Goal: Task Accomplishment & Management: Manage account settings

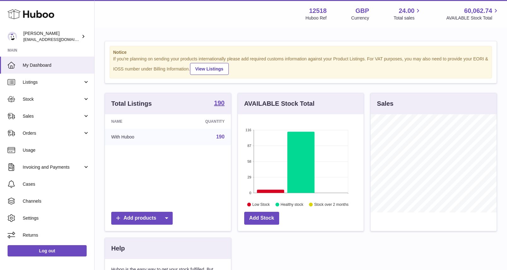
scroll to position [98, 126]
click at [29, 131] on span "Orders" at bounding box center [53, 133] width 60 height 6
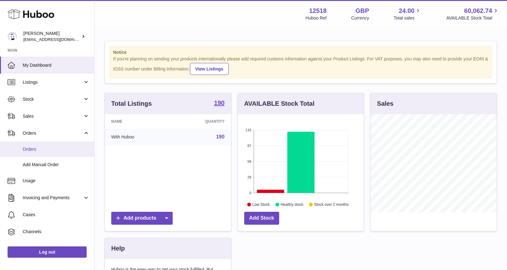
click at [32, 151] on span "Orders" at bounding box center [56, 150] width 67 height 6
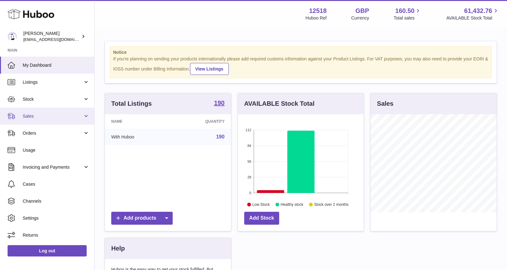
click at [32, 117] on span "Sales" at bounding box center [53, 116] width 60 height 6
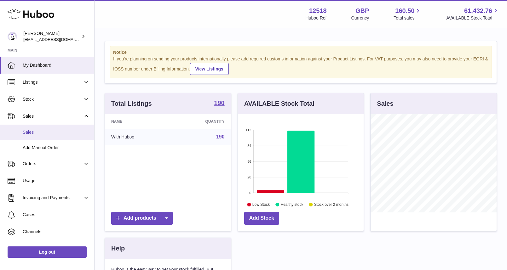
click at [32, 135] on link "Sales" at bounding box center [47, 132] width 94 height 15
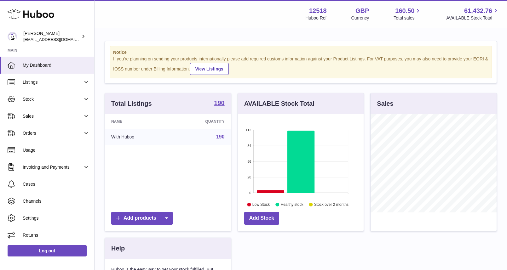
scroll to position [98, 126]
click at [31, 122] on link "Sales" at bounding box center [47, 116] width 94 height 17
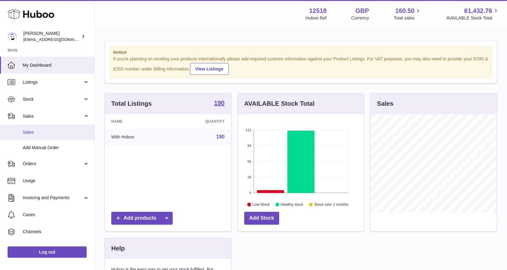
click at [32, 131] on span "Sales" at bounding box center [56, 133] width 67 height 6
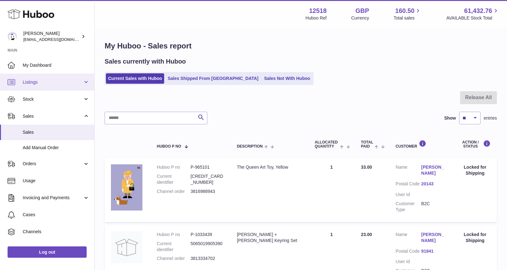
click at [41, 81] on span "Listings" at bounding box center [53, 82] width 60 height 6
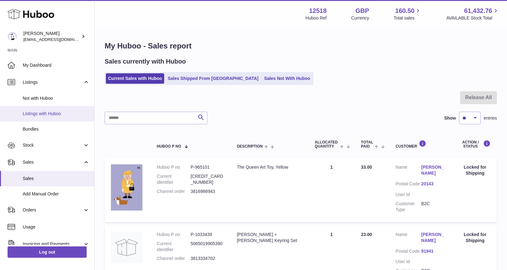
click at [36, 112] on span "Listings with Huboo" at bounding box center [56, 114] width 67 height 6
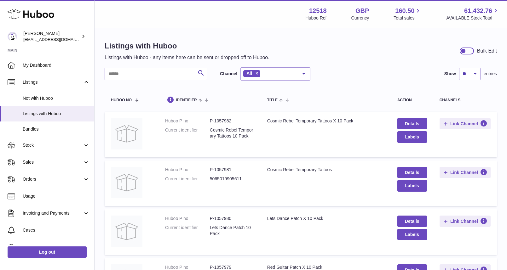
click at [171, 78] on input "text" at bounding box center [156, 74] width 103 height 13
type input "****"
click at [412, 222] on link "Details" at bounding box center [412, 221] width 30 height 11
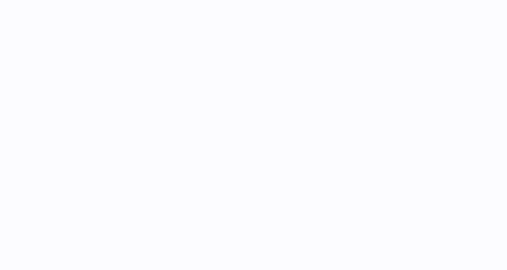
select select "**"
select select "****"
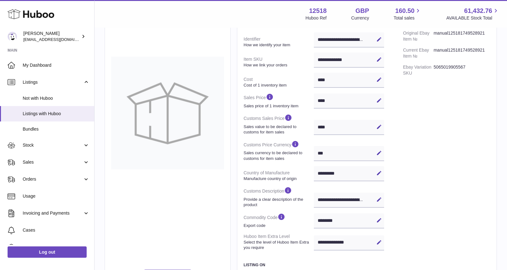
scroll to position [105, 0]
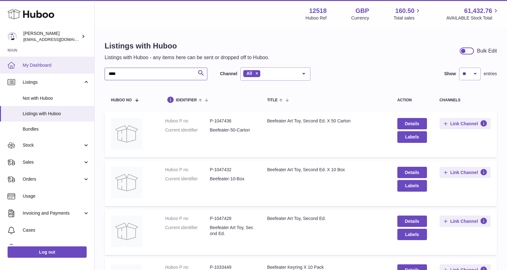
drag, startPoint x: 111, startPoint y: 74, endPoint x: 84, endPoint y: 72, distance: 26.5
click at [87, 73] on div "Huboo Caitlin Derer caitlin@fancylamp.co Main My Dashboard Listings Not with Hu…" at bounding box center [253, 227] width 507 height 454
type input "*****"
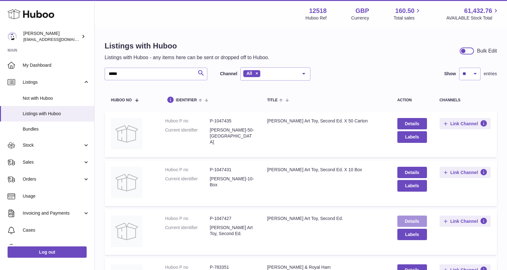
click at [409, 222] on link "Details" at bounding box center [412, 221] width 30 height 11
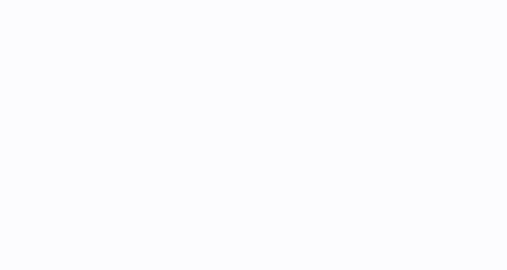
select select "**"
select select "****"
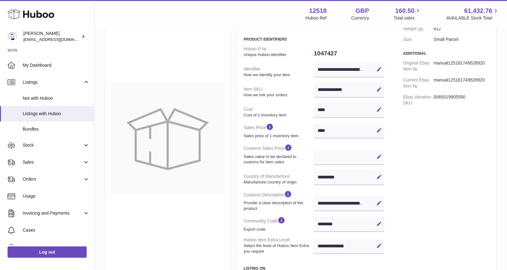
scroll to position [77, 0]
click at [338, 156] on div "Edit Cancel Save" at bounding box center [349, 156] width 70 height 15
click at [379, 157] on icon at bounding box center [379, 156] width 6 height 6
type input "*"
select select
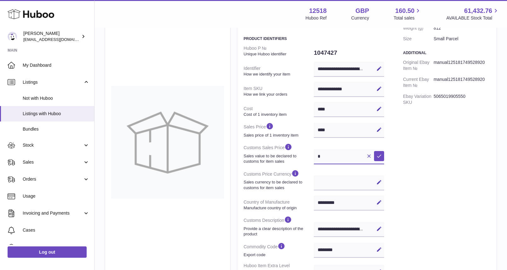
scroll to position [81, 0]
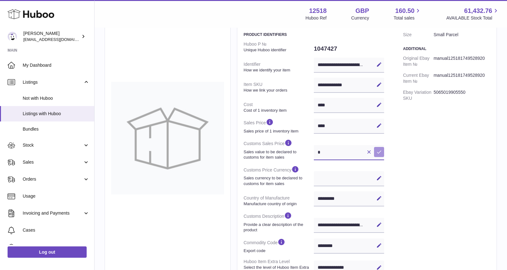
type input "*"
drag, startPoint x: 378, startPoint y: 154, endPoint x: 378, endPoint y: 158, distance: 4.4
click at [379, 154] on icon at bounding box center [379, 152] width 6 height 6
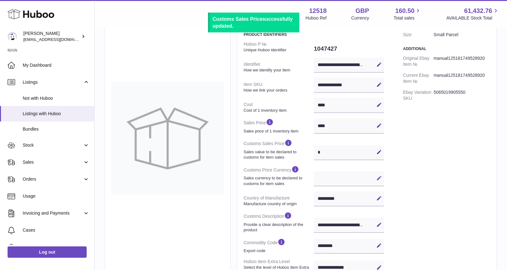
click at [379, 180] on icon at bounding box center [379, 179] width 6 height 6
click at [355, 179] on select "*** ***" at bounding box center [349, 178] width 70 height 15
select select "***"
click at [314, 171] on select "*** ***" at bounding box center [349, 178] width 70 height 15
click at [380, 180] on icon at bounding box center [379, 179] width 6 height 6
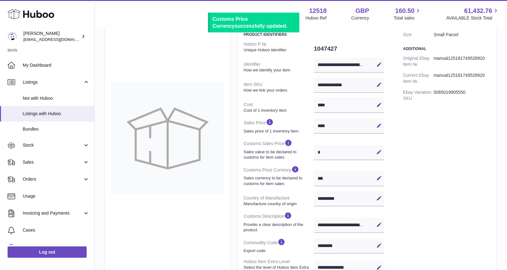
drag, startPoint x: 419, startPoint y: 177, endPoint x: 413, endPoint y: 189, distance: 13.3
click at [419, 179] on div "Specification Packed no Weight (g) 812 Size Small Parcel Additional Original Eb…" at bounding box center [446, 162] width 87 height 322
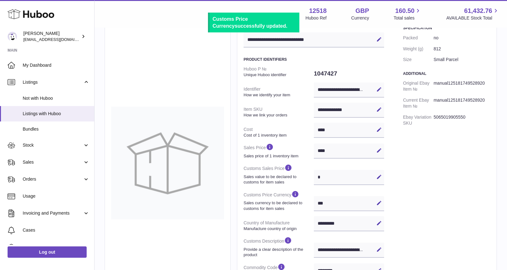
scroll to position [0, 0]
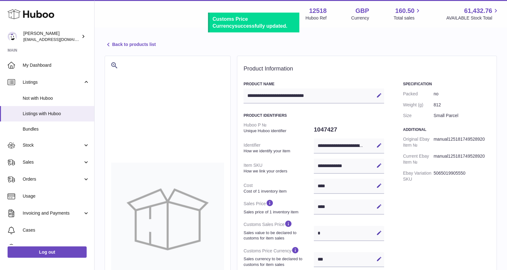
click at [131, 44] on link "Back to products list" at bounding box center [130, 45] width 51 height 8
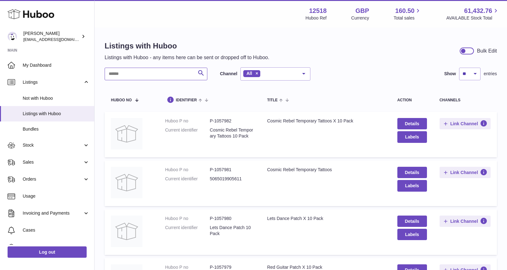
click at [144, 75] on input "text" at bounding box center [156, 74] width 103 height 13
type input "***"
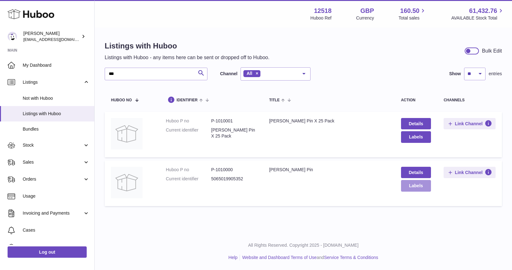
click at [417, 187] on button "Labels" at bounding box center [416, 185] width 30 height 11
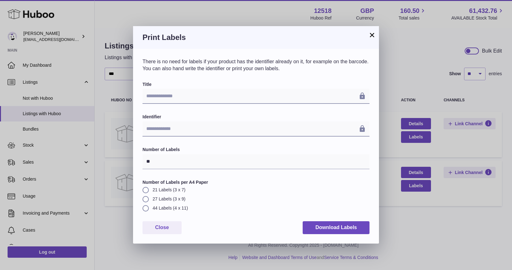
drag, startPoint x: 370, startPoint y: 34, endPoint x: 376, endPoint y: 50, distance: 17.2
click at [370, 34] on button "×" at bounding box center [372, 35] width 8 height 8
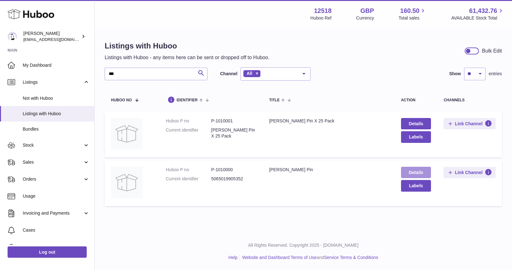
click at [415, 175] on link "Details" at bounding box center [416, 172] width 30 height 11
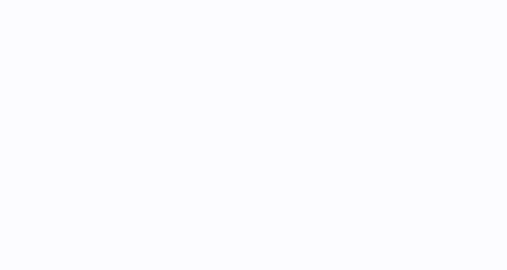
select select "**"
select select "****"
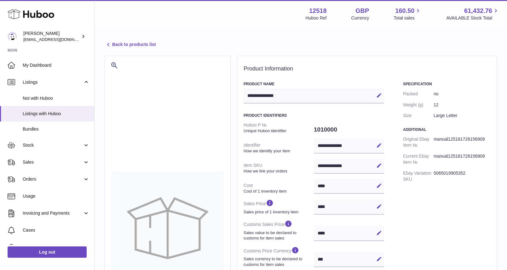
click at [128, 46] on link "Back to products list" at bounding box center [130, 45] width 51 height 8
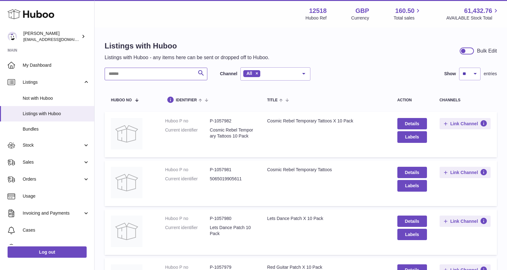
click at [148, 77] on input "text" at bounding box center [156, 74] width 103 height 13
type input "*********"
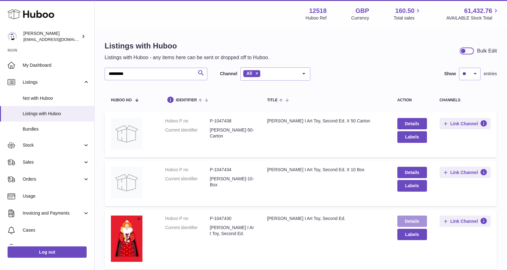
click at [411, 221] on link "Details" at bounding box center [412, 221] width 30 height 11
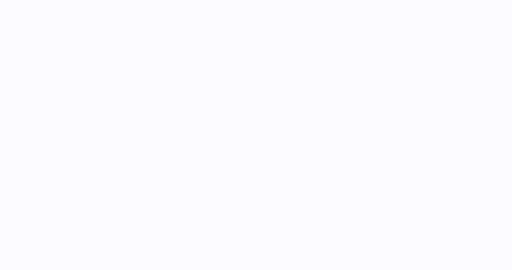
select select "**"
select select "****"
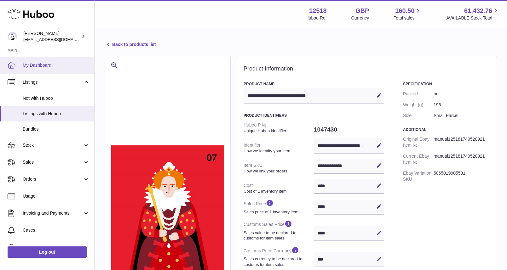
click at [38, 66] on span "My Dashboard" at bounding box center [56, 65] width 67 height 6
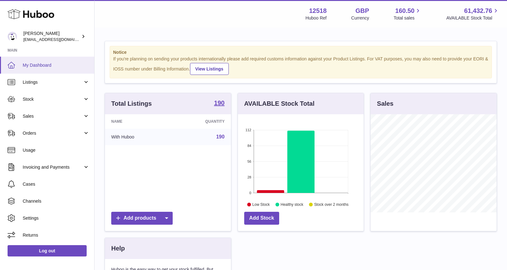
scroll to position [98, 126]
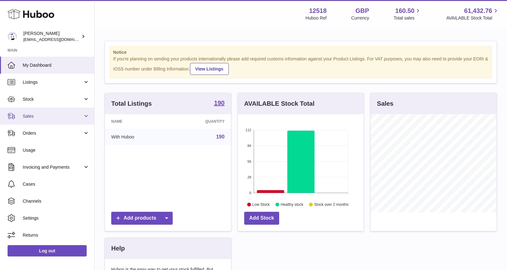
click at [40, 114] on span "Sales" at bounding box center [53, 116] width 60 height 6
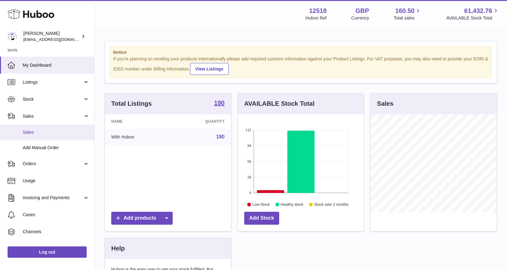
click at [29, 131] on span "Sales" at bounding box center [56, 133] width 67 height 6
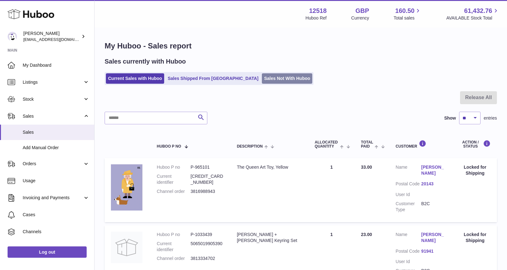
click at [262, 78] on link "Sales Not With Huboo" at bounding box center [287, 78] width 50 height 10
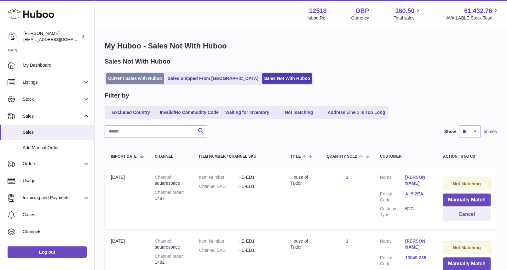
click at [145, 81] on link "Current Sales with Huboo" at bounding box center [135, 78] width 58 height 10
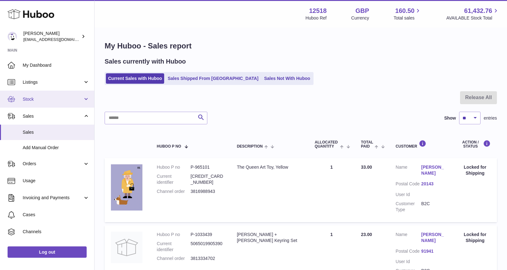
click at [35, 101] on span "Stock" at bounding box center [53, 99] width 60 height 6
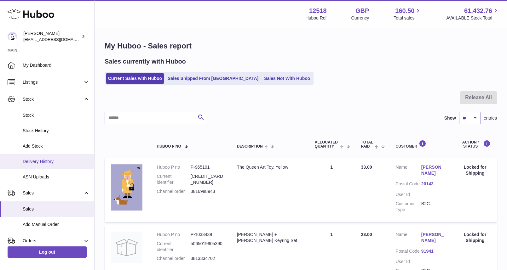
click at [40, 165] on link "Delivery History" at bounding box center [47, 161] width 94 height 15
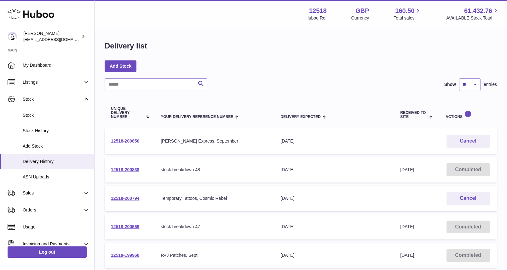
click at [133, 141] on link "12518-200850" at bounding box center [125, 141] width 28 height 5
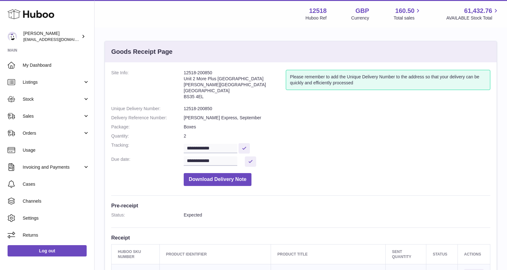
drag, startPoint x: 215, startPoint y: 97, endPoint x: 182, endPoint y: 74, distance: 39.9
click at [182, 75] on dl "**********" at bounding box center [300, 129] width 379 height 119
copy dl "12518-200850 Unit 2 More Plus Central Park Hudson Ave Severn Beach BS35 4EL"
drag, startPoint x: 259, startPoint y: 68, endPoint x: 268, endPoint y: 62, distance: 10.5
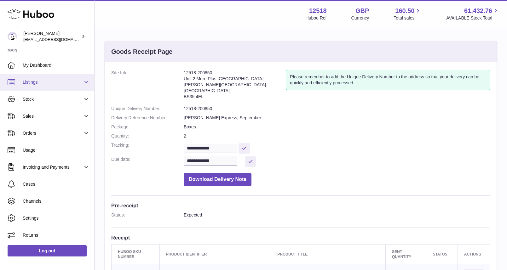
click at [31, 82] on span "Listings" at bounding box center [53, 82] width 60 height 6
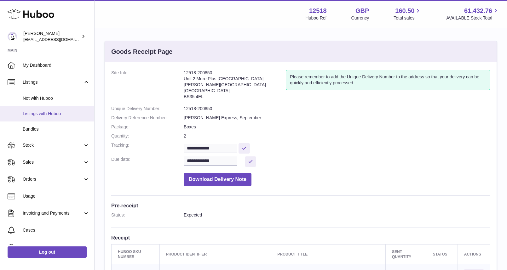
click at [36, 114] on span "Listings with Huboo" at bounding box center [56, 114] width 67 height 6
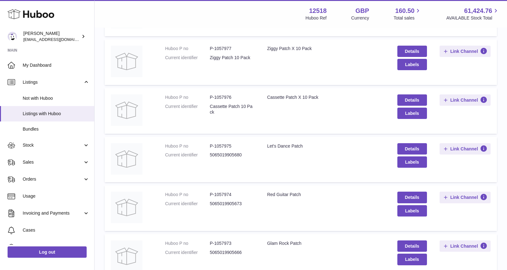
scroll to position [354, 0]
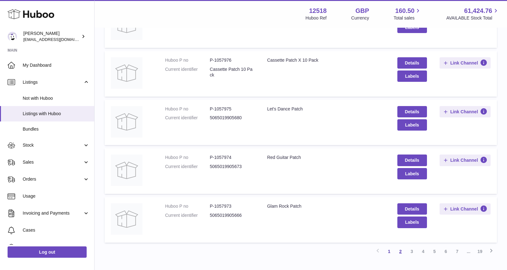
click at [400, 253] on link "2" at bounding box center [400, 251] width 11 height 11
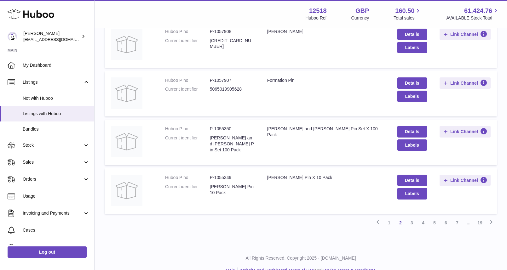
scroll to position [395, 0]
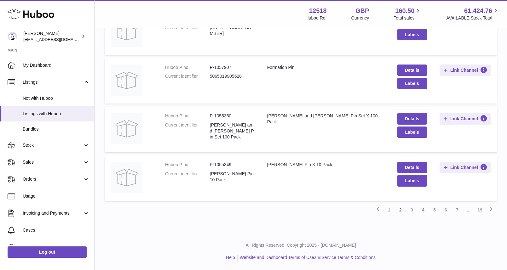
click at [412, 210] on link "3" at bounding box center [411, 210] width 11 height 11
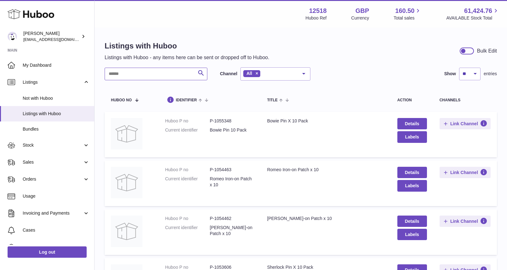
drag, startPoint x: 145, startPoint y: 74, endPoint x: 147, endPoint y: 59, distance: 15.3
click at [144, 72] on input "text" at bounding box center [156, 74] width 103 height 13
type input "*******"
click at [414, 172] on link "Details" at bounding box center [412, 172] width 30 height 11
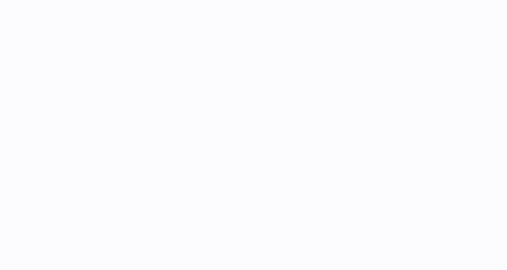
select select "**"
select select "****"
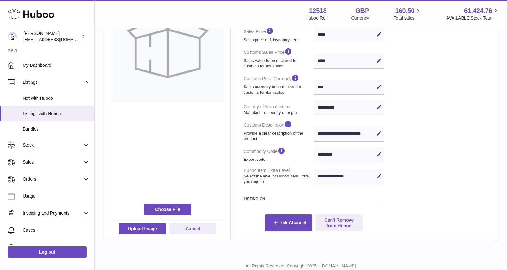
scroll to position [185, 0]
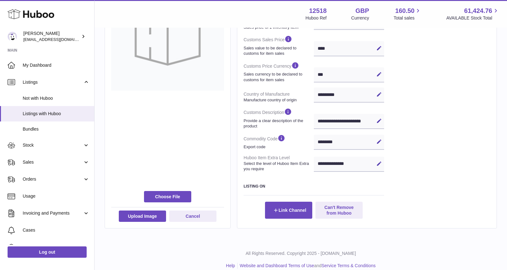
click at [376, 143] on button "Edit" at bounding box center [379, 142] width 10 height 10
drag, startPoint x: 338, startPoint y: 142, endPoint x: 307, endPoint y: 139, distance: 31.0
click at [307, 139] on dl "**********" at bounding box center [314, 55] width 141 height 240
click at [467, 75] on div "Specification Packed no Weight (g) 10 Size Large Letter Additional Original Eba…" at bounding box center [446, 58] width 87 height 322
click at [40, 66] on span "My Dashboard" at bounding box center [56, 65] width 67 height 6
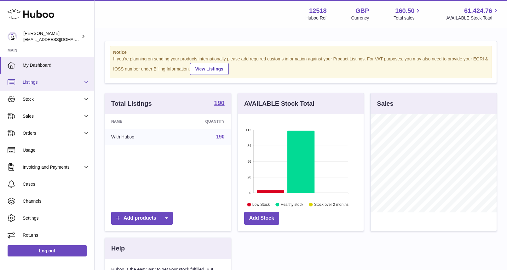
scroll to position [98, 126]
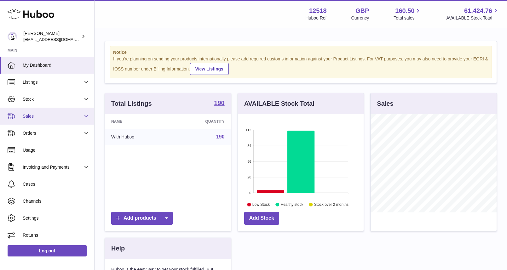
click at [30, 118] on span "Sales" at bounding box center [53, 116] width 60 height 6
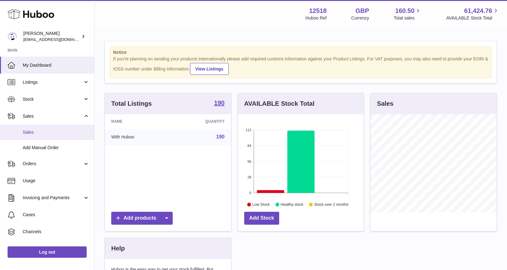
click at [27, 131] on span "Sales" at bounding box center [56, 133] width 67 height 6
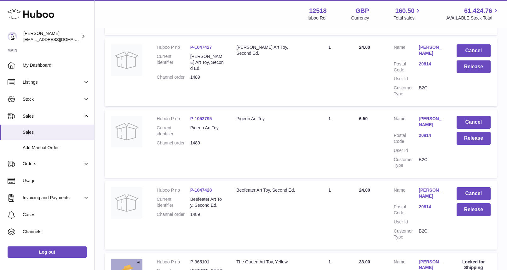
scroll to position [262, 0]
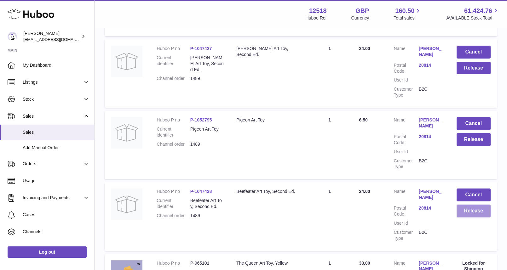
click at [477, 216] on button "Release" at bounding box center [474, 211] width 34 height 13
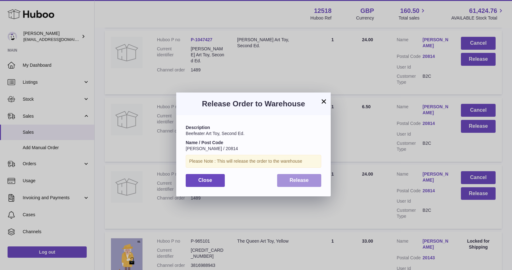
click at [301, 179] on span "Release" at bounding box center [299, 180] width 19 height 5
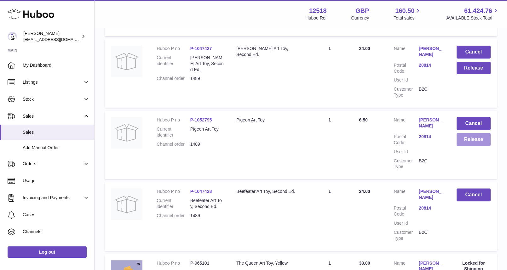
click at [476, 142] on button "Release" at bounding box center [474, 139] width 34 height 13
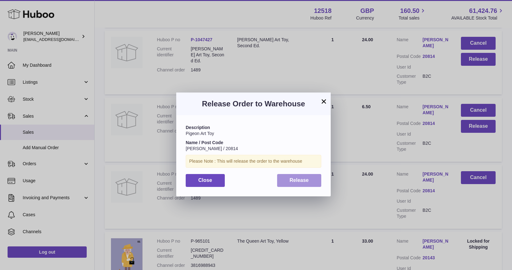
drag, startPoint x: 312, startPoint y: 181, endPoint x: 336, endPoint y: 161, distance: 31.4
click at [312, 181] on button "Release" at bounding box center [299, 180] width 44 height 13
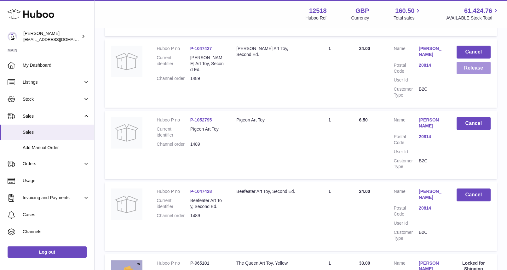
click at [479, 69] on button "Release" at bounding box center [474, 68] width 34 height 13
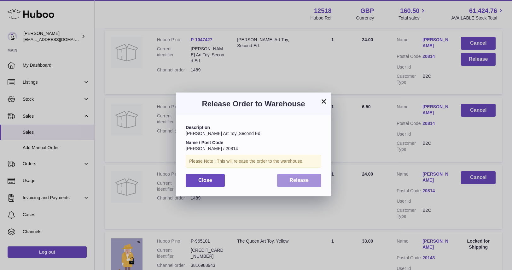
click at [311, 180] on button "Release" at bounding box center [299, 180] width 44 height 13
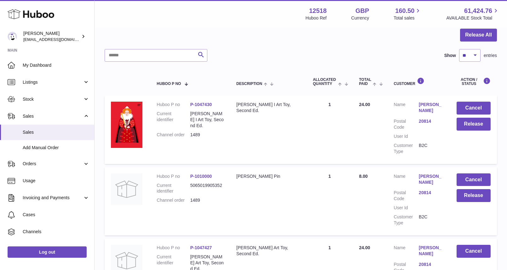
scroll to position [61, 0]
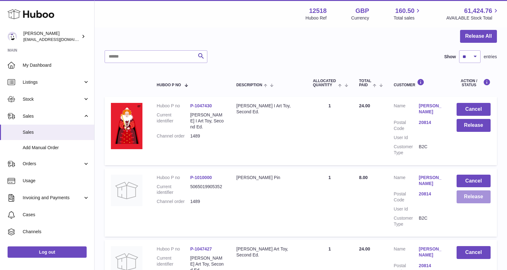
click at [479, 198] on button "Release" at bounding box center [474, 197] width 34 height 13
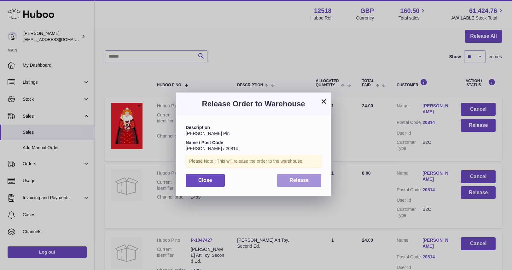
click at [320, 181] on button "Release" at bounding box center [299, 180] width 44 height 13
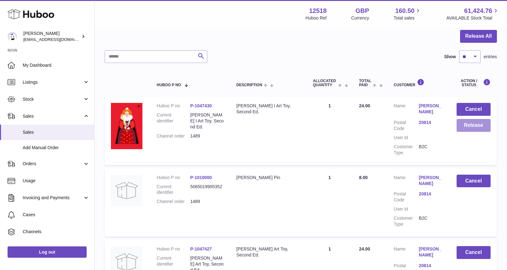
click at [482, 126] on button "Release" at bounding box center [474, 125] width 34 height 13
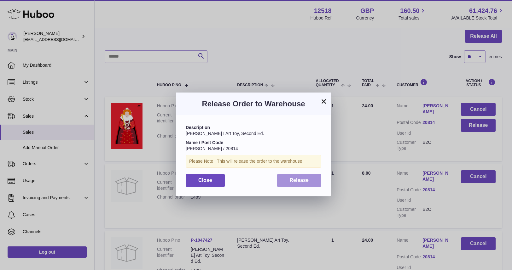
click at [307, 177] on button "Release" at bounding box center [299, 180] width 44 height 13
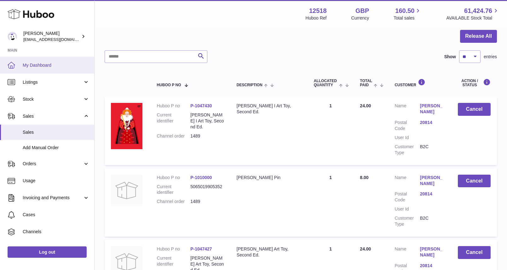
click at [43, 65] on span "My Dashboard" at bounding box center [56, 65] width 67 height 6
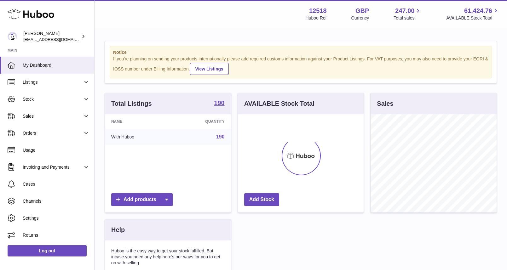
scroll to position [98, 126]
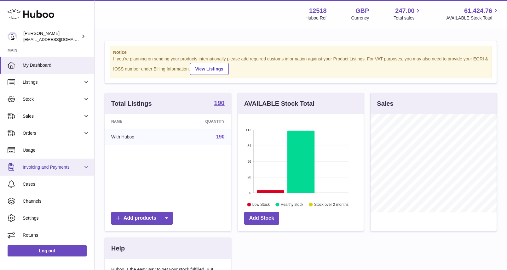
click at [34, 166] on span "Invoicing and Payments" at bounding box center [53, 167] width 60 height 6
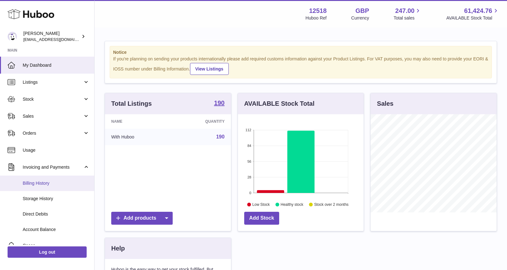
click at [36, 184] on span "Billing History" at bounding box center [56, 184] width 67 height 6
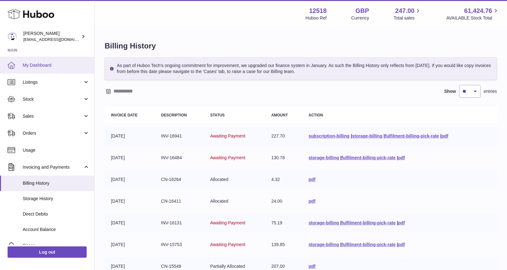
click at [40, 66] on span "My Dashboard" at bounding box center [56, 65] width 67 height 6
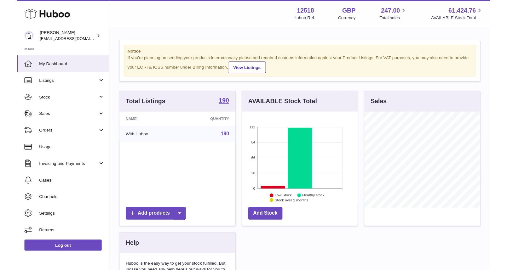
scroll to position [98, 126]
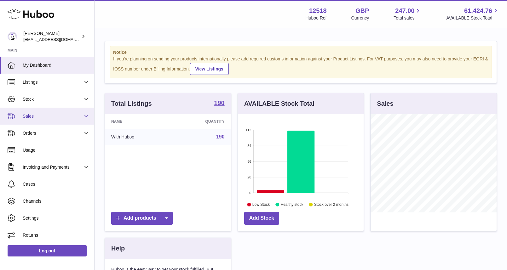
click at [29, 118] on span "Sales" at bounding box center [53, 116] width 60 height 6
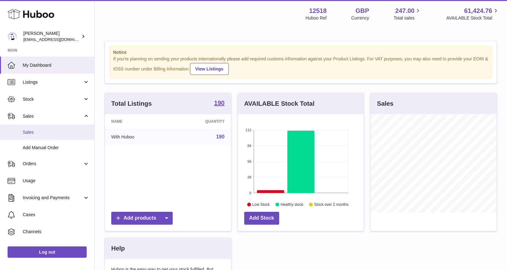
click at [29, 133] on span "Sales" at bounding box center [56, 133] width 67 height 6
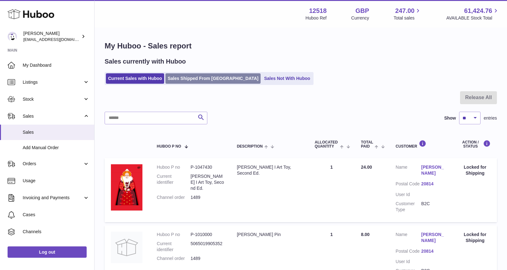
click at [195, 78] on link "Sales Shipped From [GEOGRAPHIC_DATA]" at bounding box center [212, 78] width 95 height 10
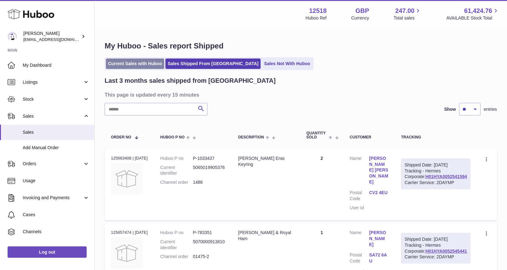
click at [137, 63] on link "Current Sales with Huboo" at bounding box center [135, 64] width 58 height 10
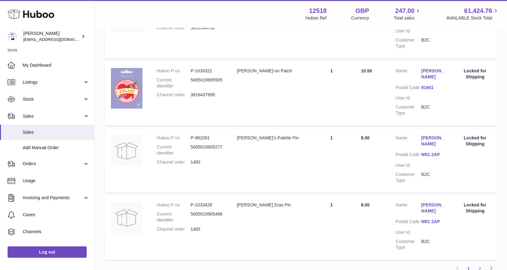
scroll to position [617, 0]
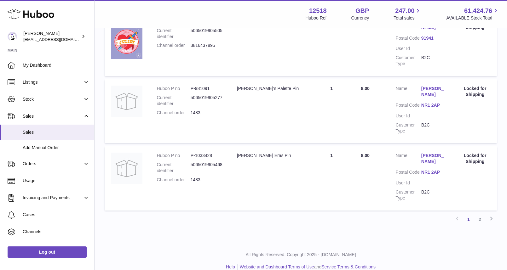
click at [478, 214] on link "2" at bounding box center [479, 219] width 11 height 11
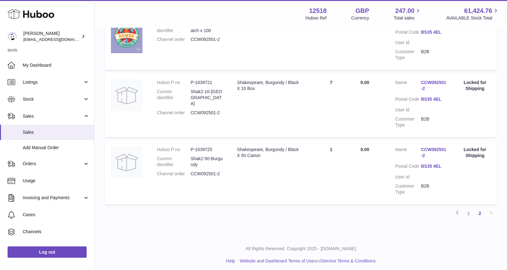
scroll to position [626, 0]
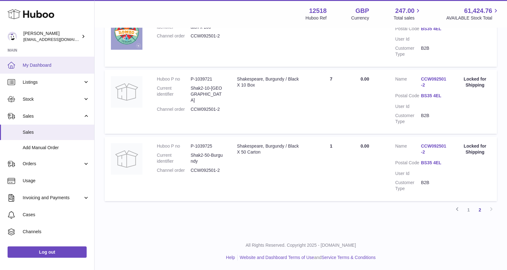
click at [43, 65] on span "My Dashboard" at bounding box center [56, 65] width 67 height 6
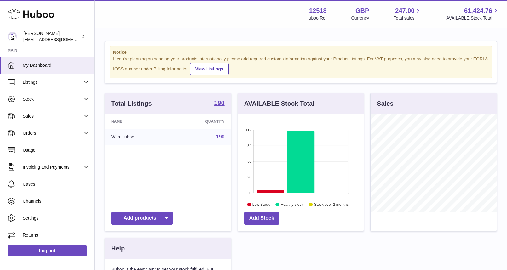
scroll to position [98, 126]
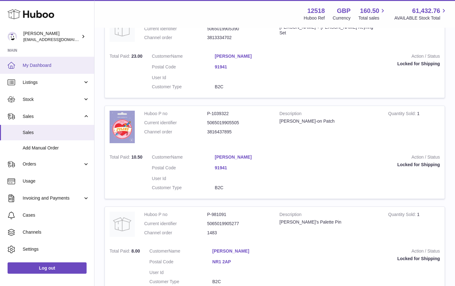
click at [38, 65] on span "My Dashboard" at bounding box center [56, 65] width 67 height 6
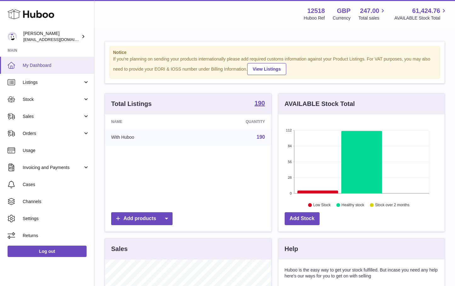
scroll to position [98, 166]
